Goal: Entertainment & Leisure: Consume media (video, audio)

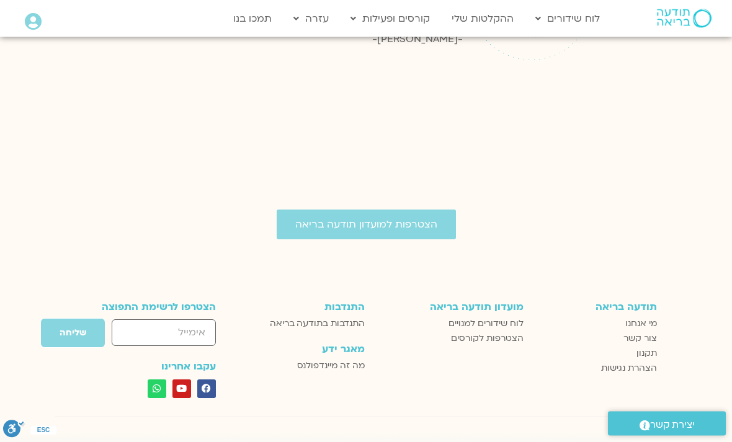
scroll to position [1696, 0]
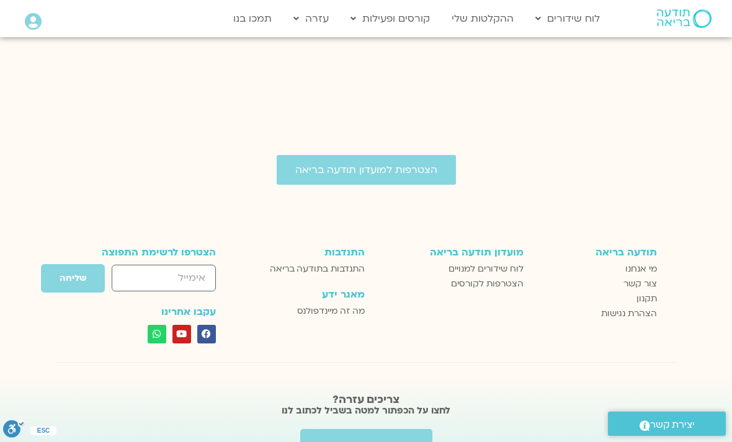
click at [504, 262] on span "לוח שידורים למנויים" at bounding box center [486, 269] width 75 height 15
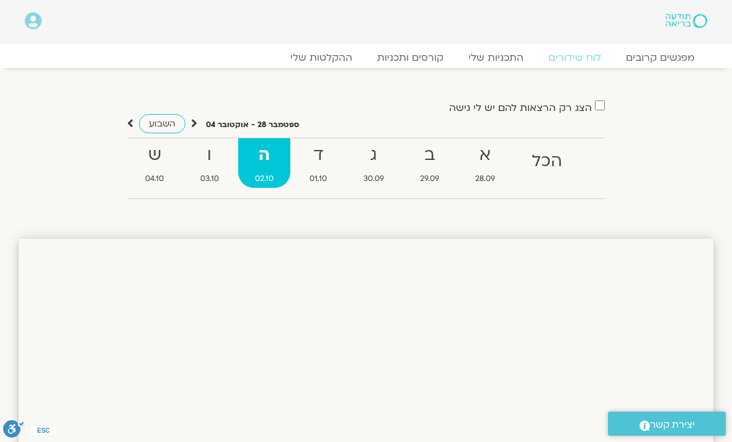
click at [354, 61] on link "ההקלטות שלי" at bounding box center [321, 57] width 87 height 12
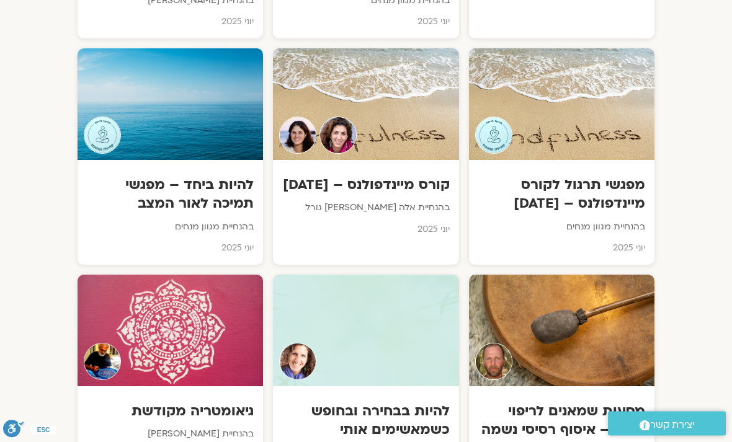
scroll to position [2841, 0]
click at [386, 284] on div at bounding box center [365, 331] width 185 height 112
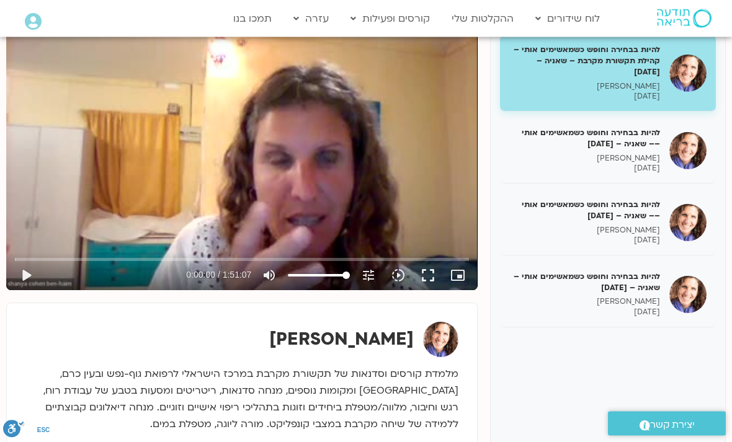
scroll to position [174, 0]
click at [646, 218] on div "להיות בבחירה וחופש כשמאשימים אותי –– שאניה – 21/05/25 שאנייה כהן בן חיים 21/05/…" at bounding box center [584, 222] width 151 height 47
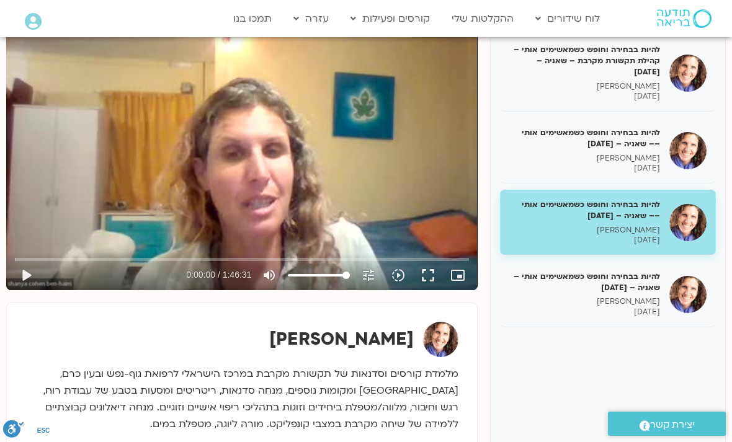
click at [34, 273] on button "play_arrow" at bounding box center [26, 276] width 30 height 30
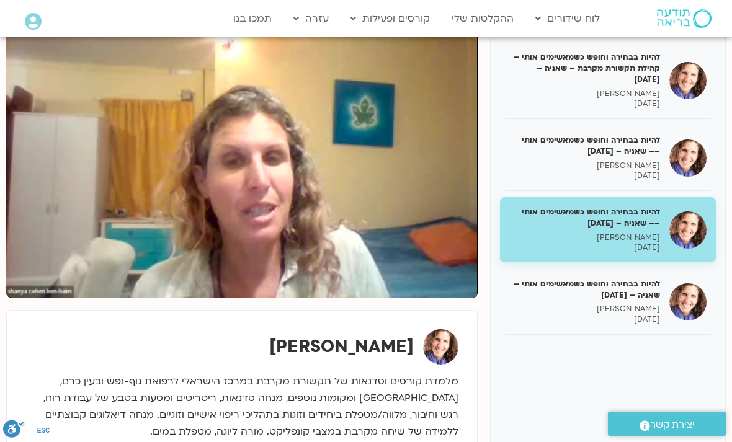
scroll to position [162, 0]
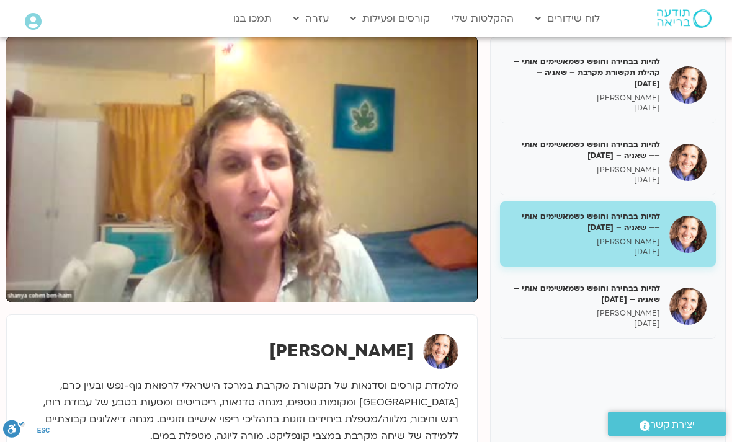
click at [440, 442] on div "שאנייה כהן בן חיים" at bounding box center [241, 394] width 445 height 133
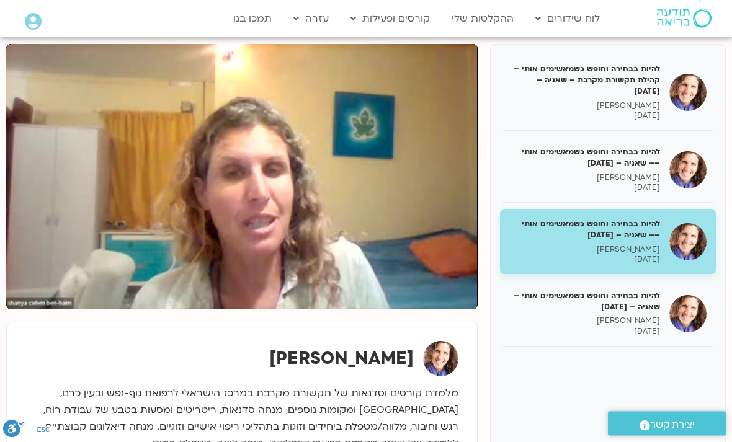
scroll to position [154, 0]
click at [641, 442] on div ".st0{fill:#FFFFFF;} יצירת קשר" at bounding box center [667, 424] width 130 height 37
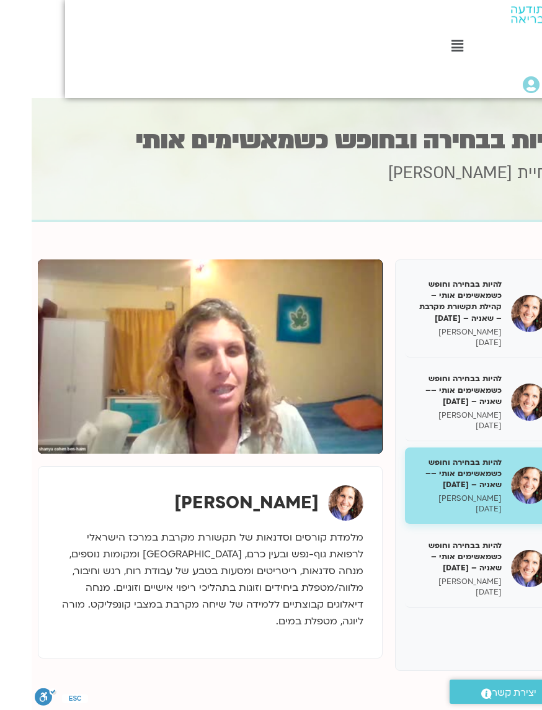
scroll to position [0, -32]
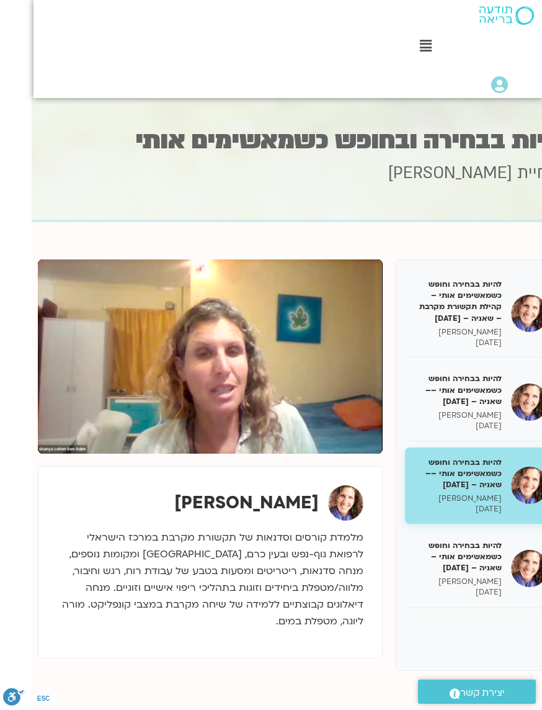
click at [209, 442] on div "שאנייה כהן בן חיים" at bounding box center [210, 562] width 345 height 192
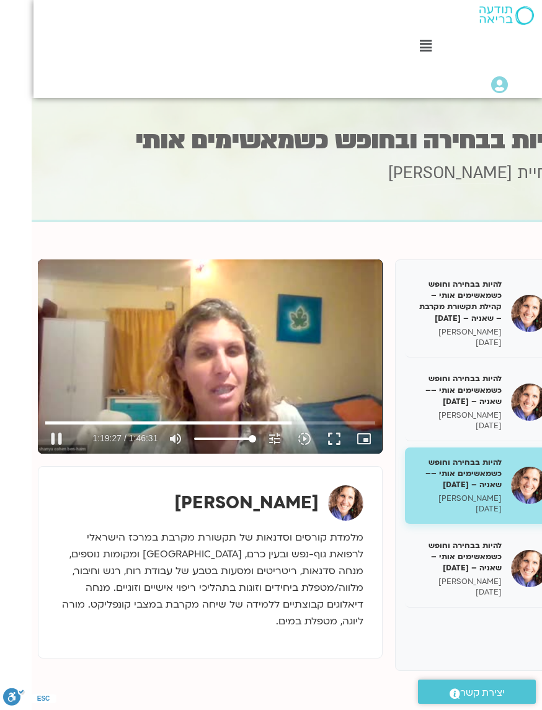
click at [58, 442] on button "pause" at bounding box center [57, 439] width 30 height 30
type input "4767.56319885736"
